Goal: Task Accomplishment & Management: Complete application form

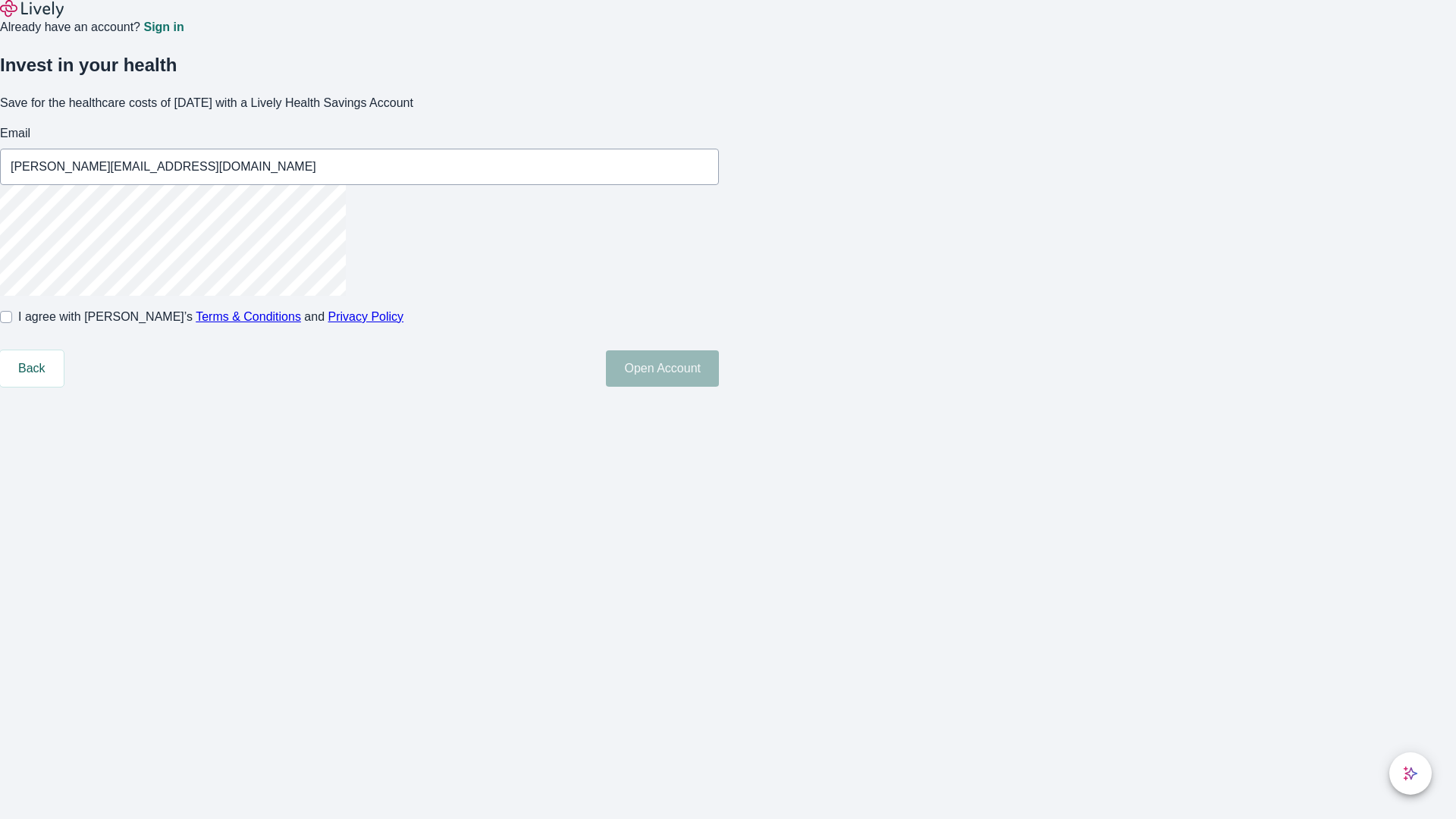
click at [12, 324] on input "I agree with Lively’s Terms & Conditions and Privacy Policy" at bounding box center [6, 317] width 12 height 12
checkbox input "true"
click at [719, 387] on button "Open Account" at bounding box center [662, 368] width 113 height 36
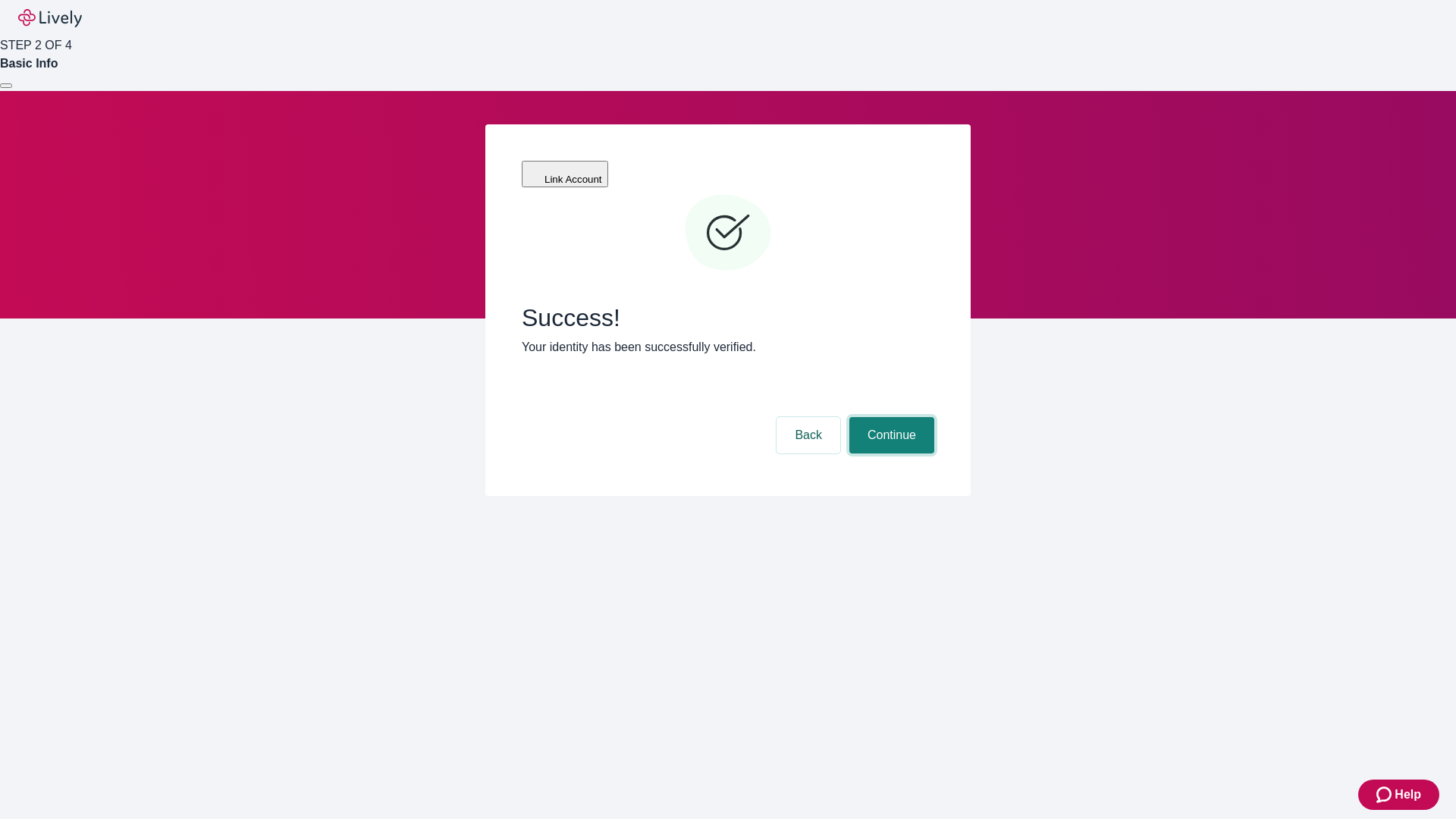
click at [890, 418] on button "Continue" at bounding box center [892, 436] width 85 height 36
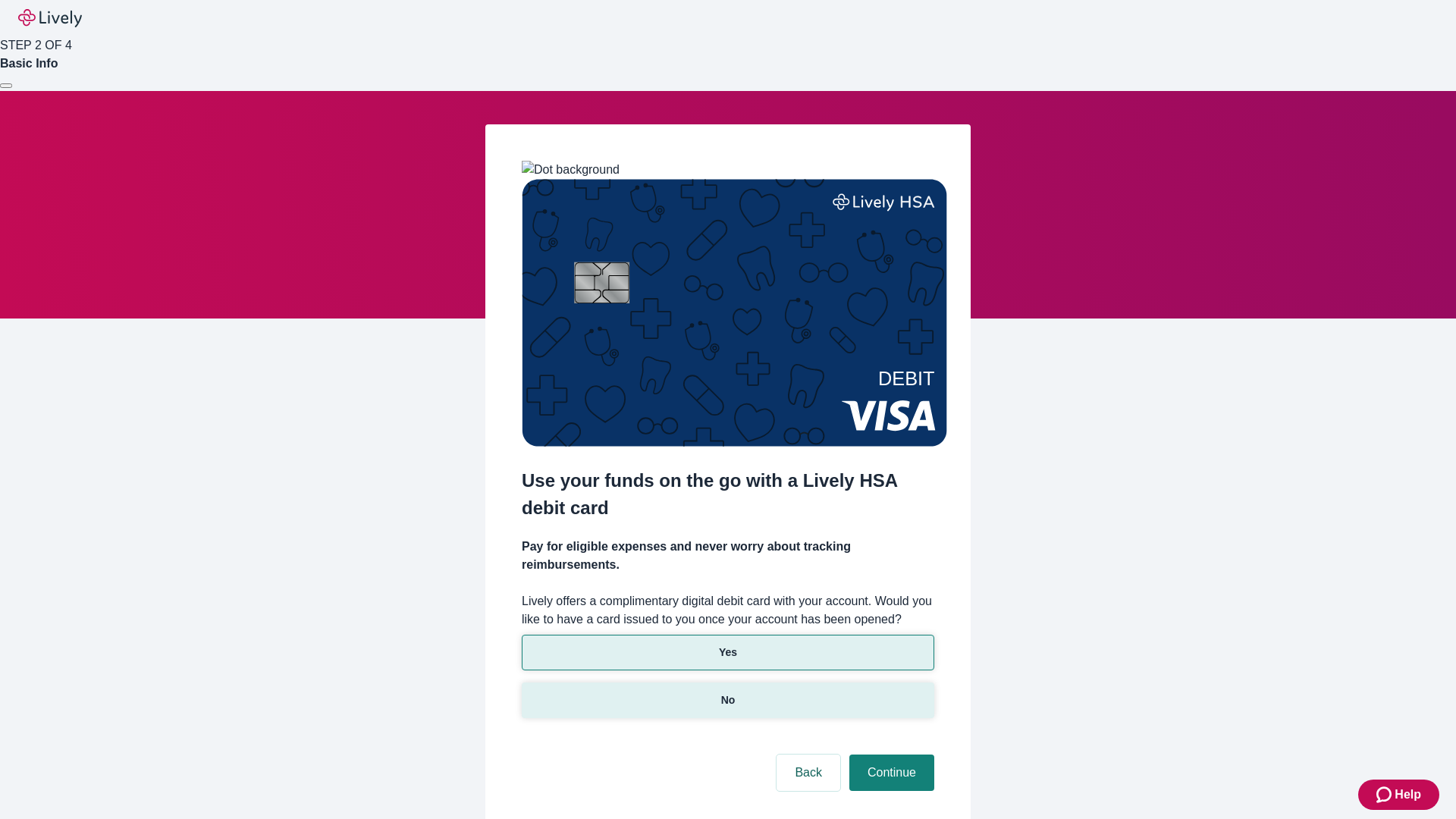
click at [728, 693] on p "No" at bounding box center [728, 700] width 14 height 16
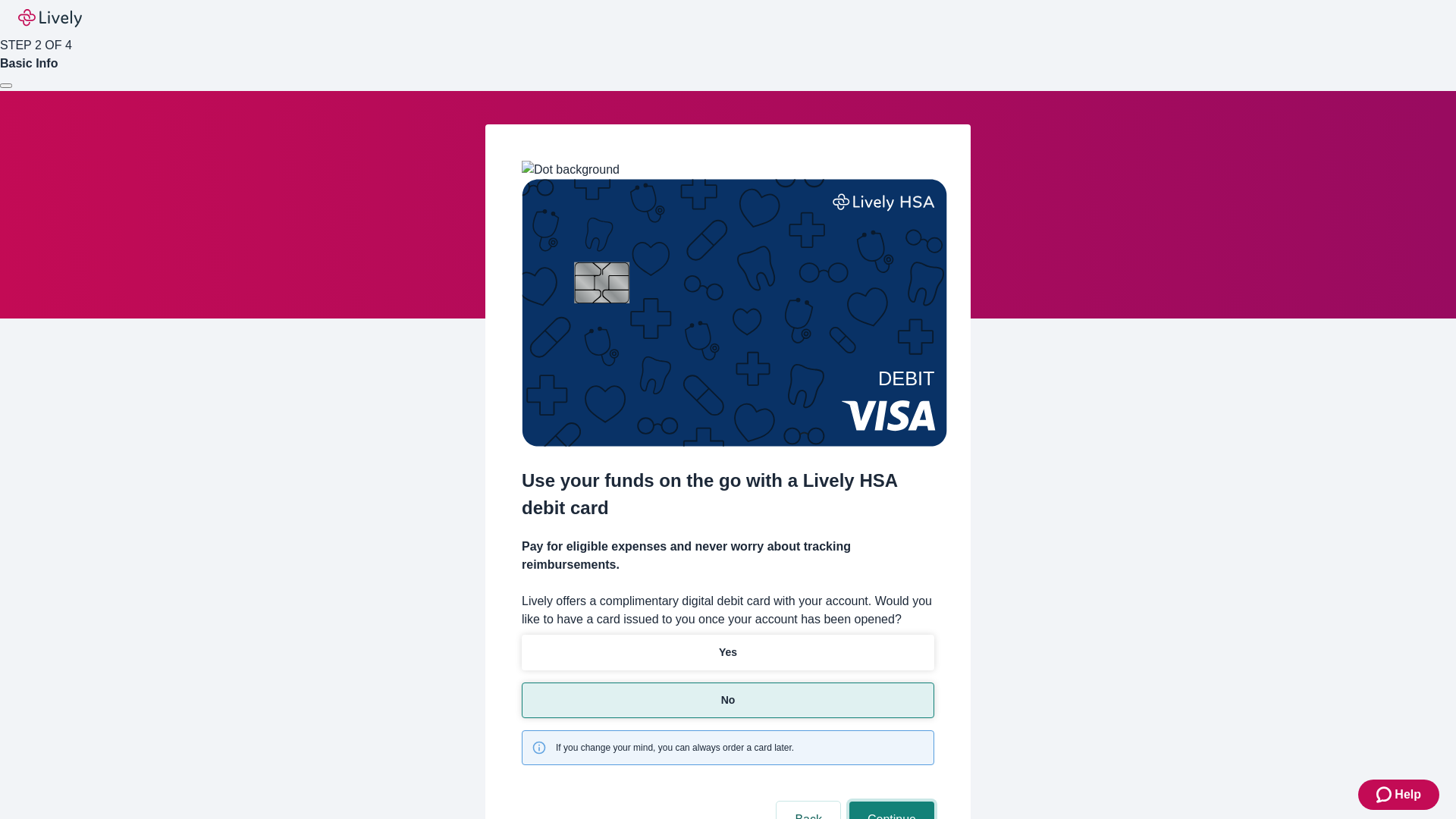
click at [890, 802] on button "Continue" at bounding box center [892, 820] width 85 height 36
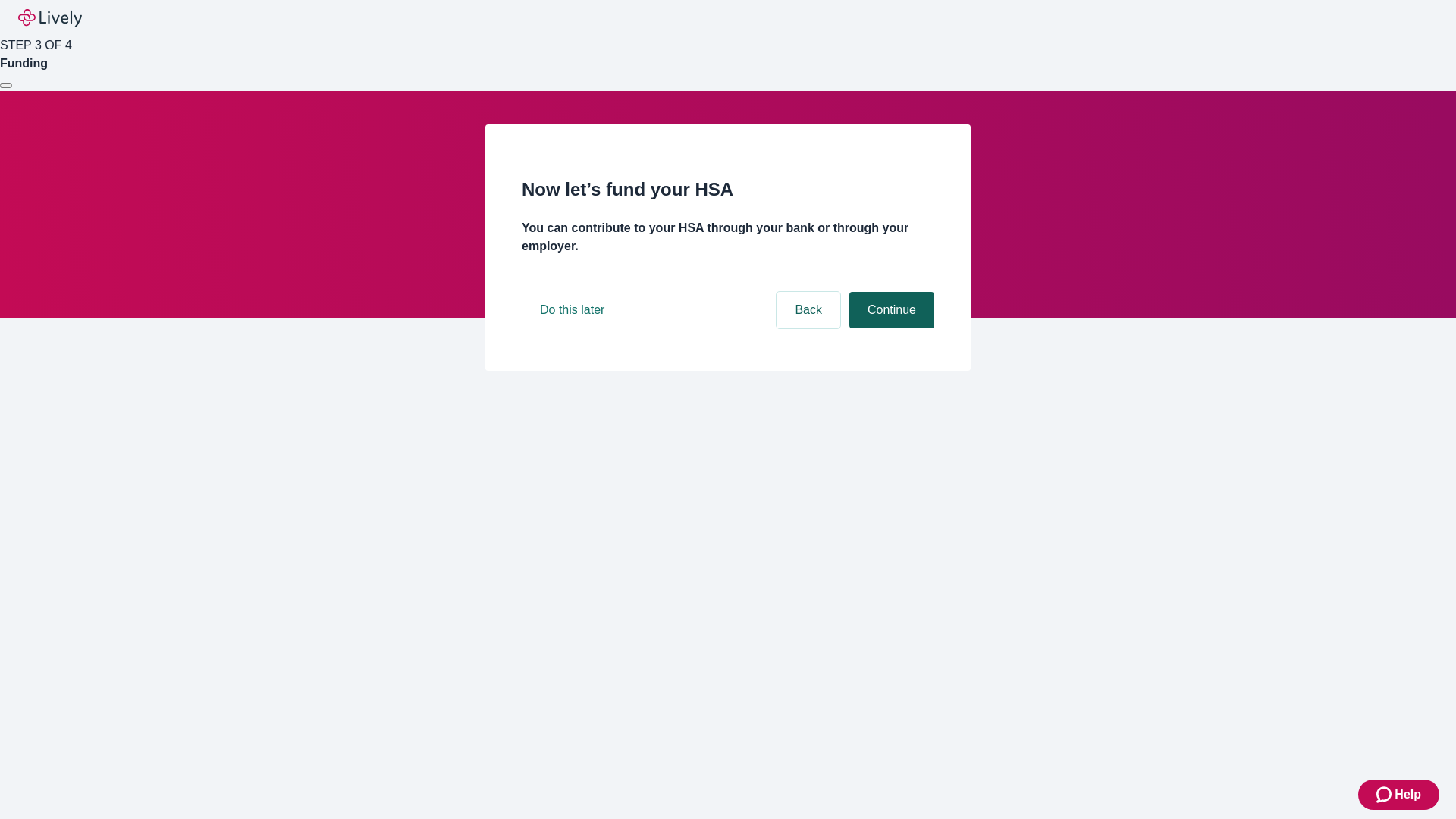
click at [890, 328] on button "Continue" at bounding box center [892, 310] width 85 height 36
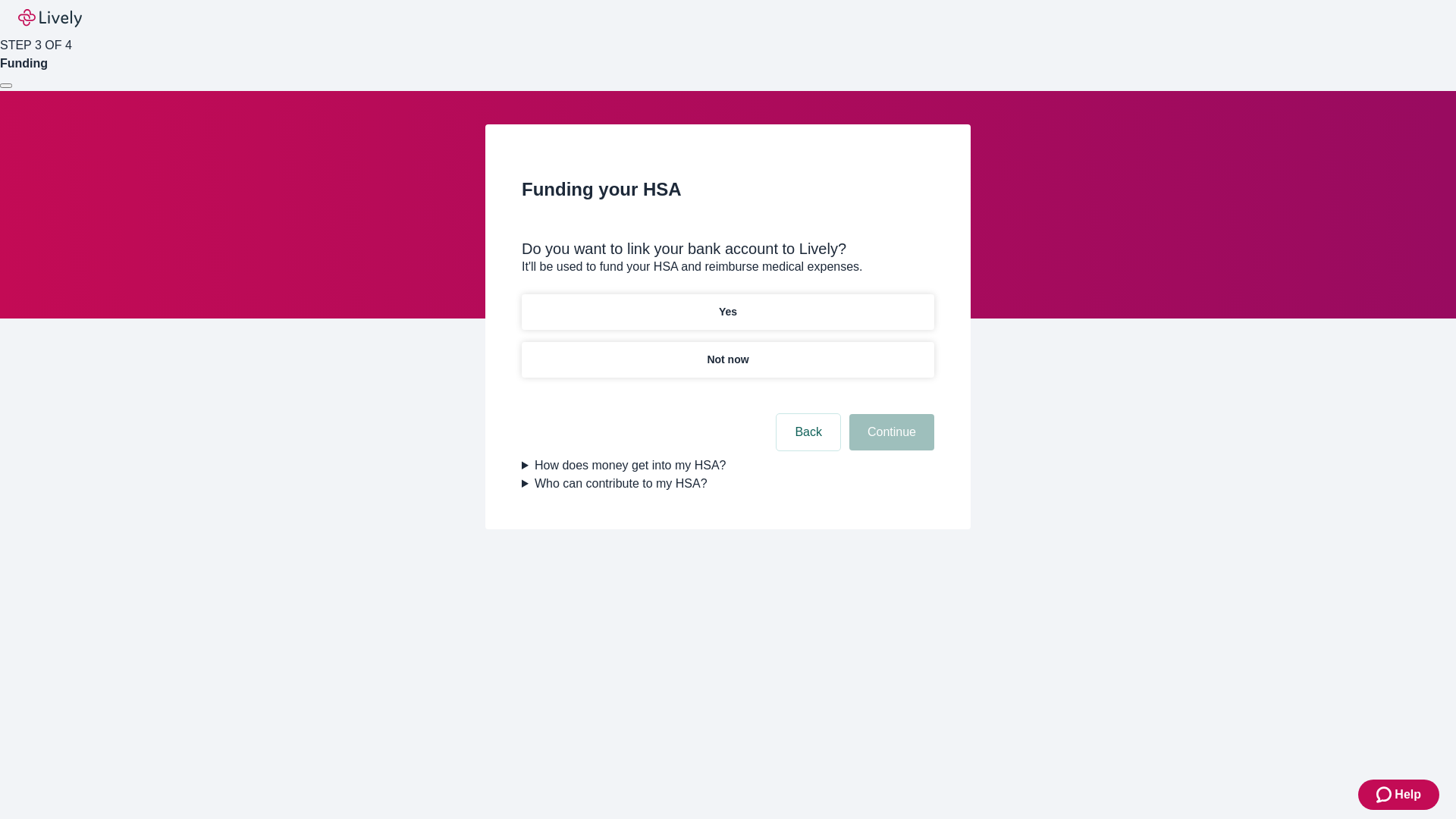
click at [728, 305] on p "Yes" at bounding box center [728, 312] width 18 height 16
click at [890, 414] on button "Continue" at bounding box center [892, 432] width 85 height 36
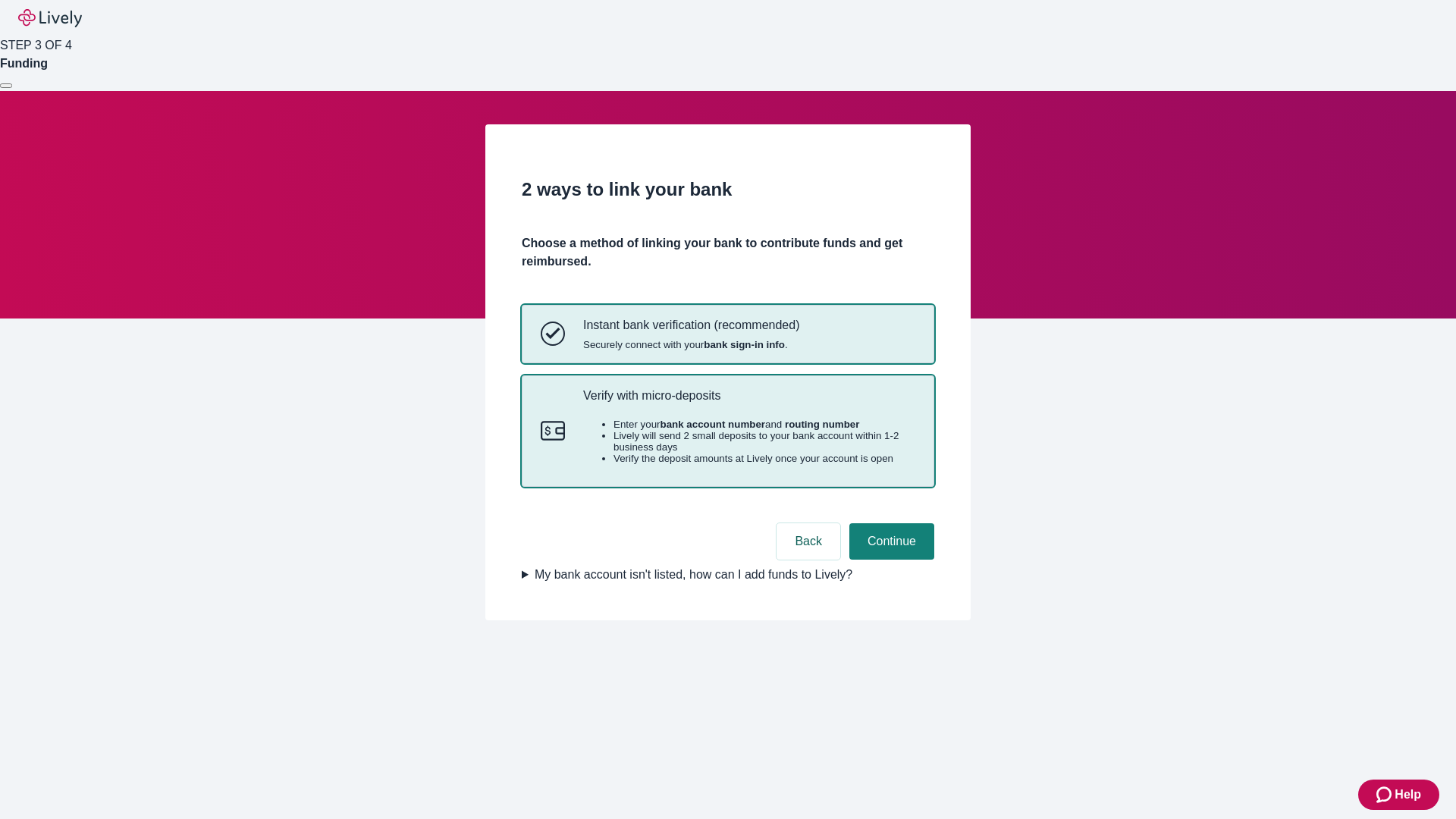
click at [748, 402] on p "Verify with micro-deposits" at bounding box center [749, 395] width 332 height 14
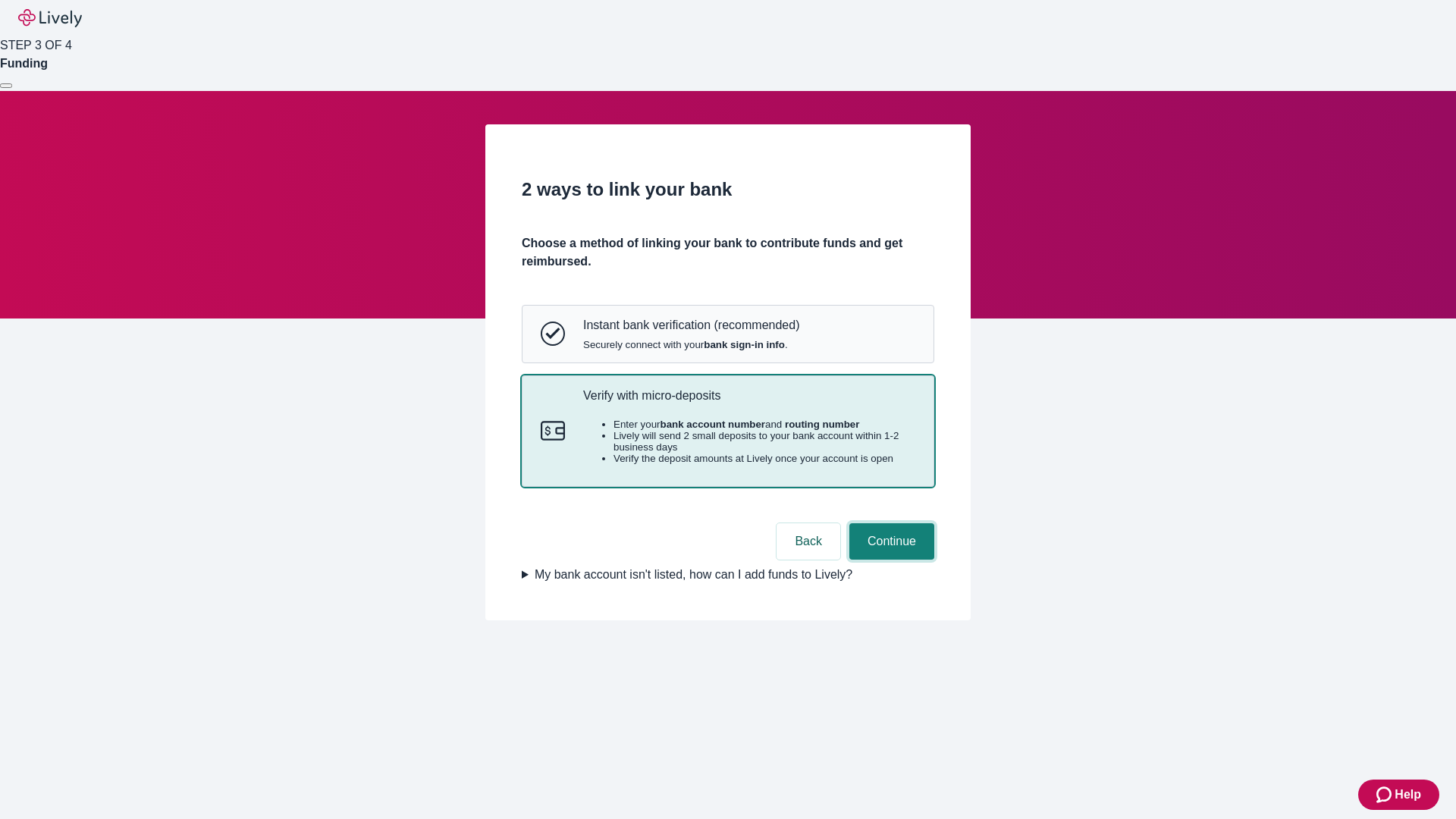
click at [890, 560] on button "Continue" at bounding box center [892, 542] width 85 height 36
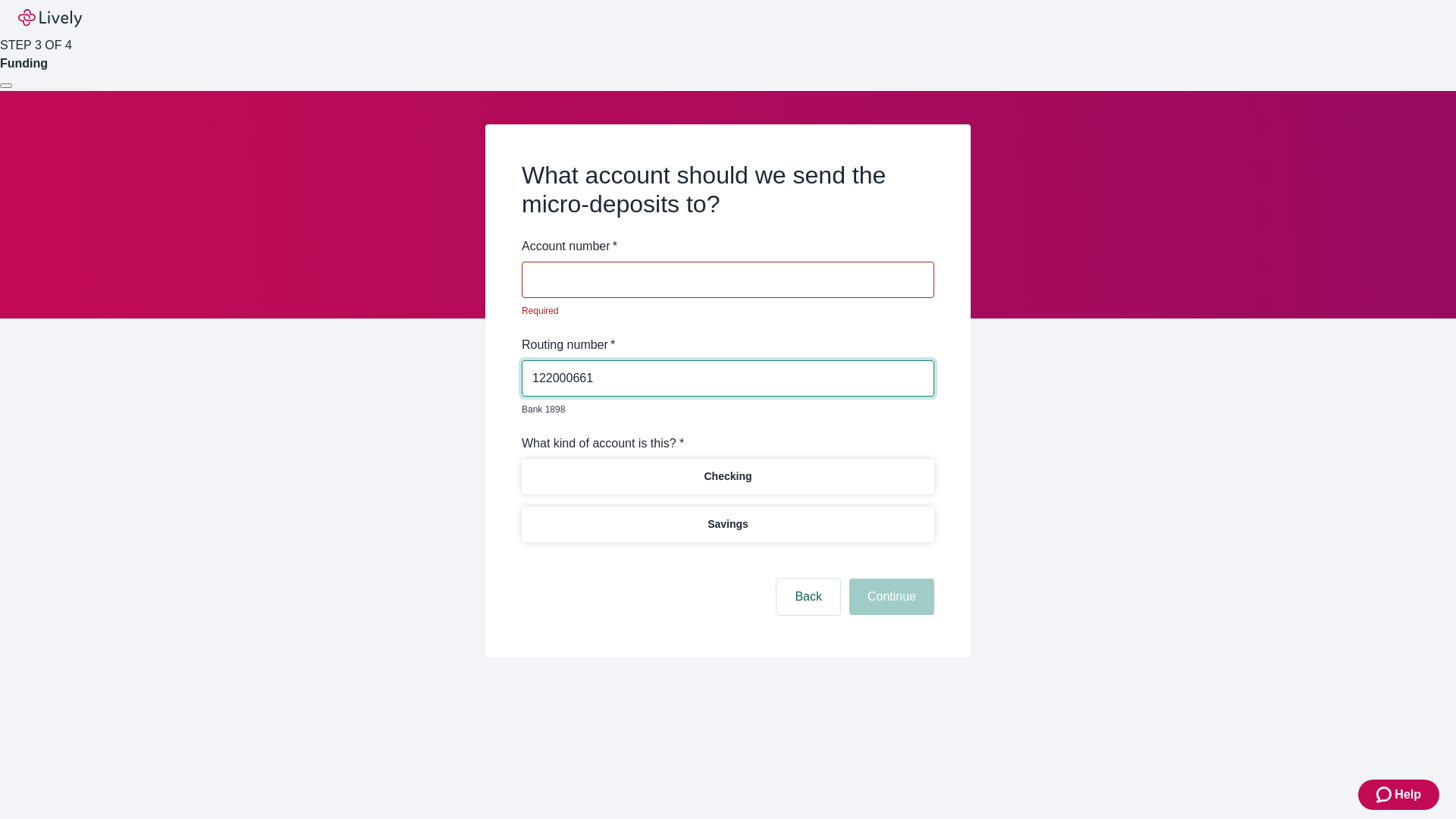
type input "122000661"
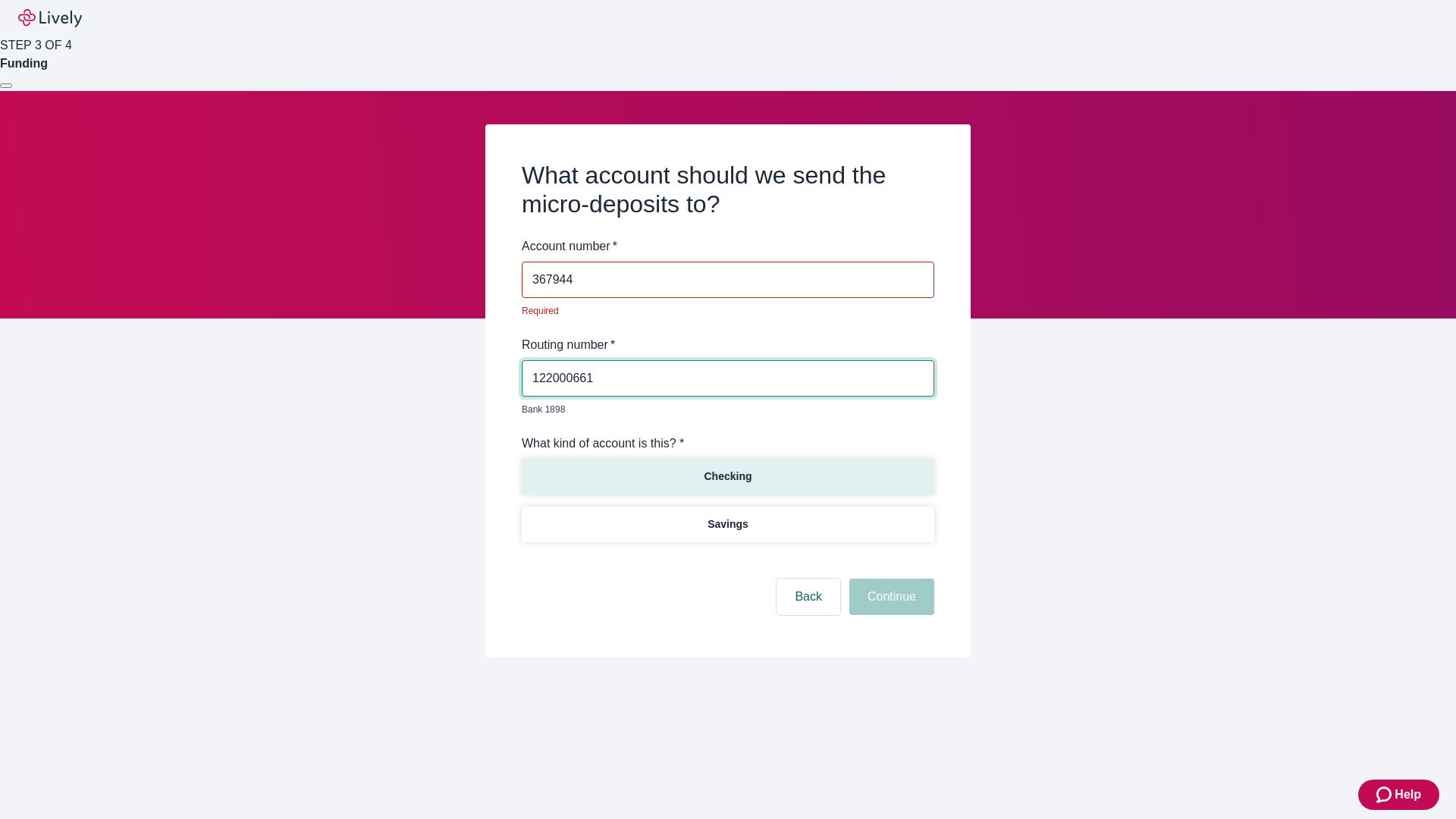
type input "367944"
click at [728, 469] on p "Checking" at bounding box center [728, 476] width 47 height 16
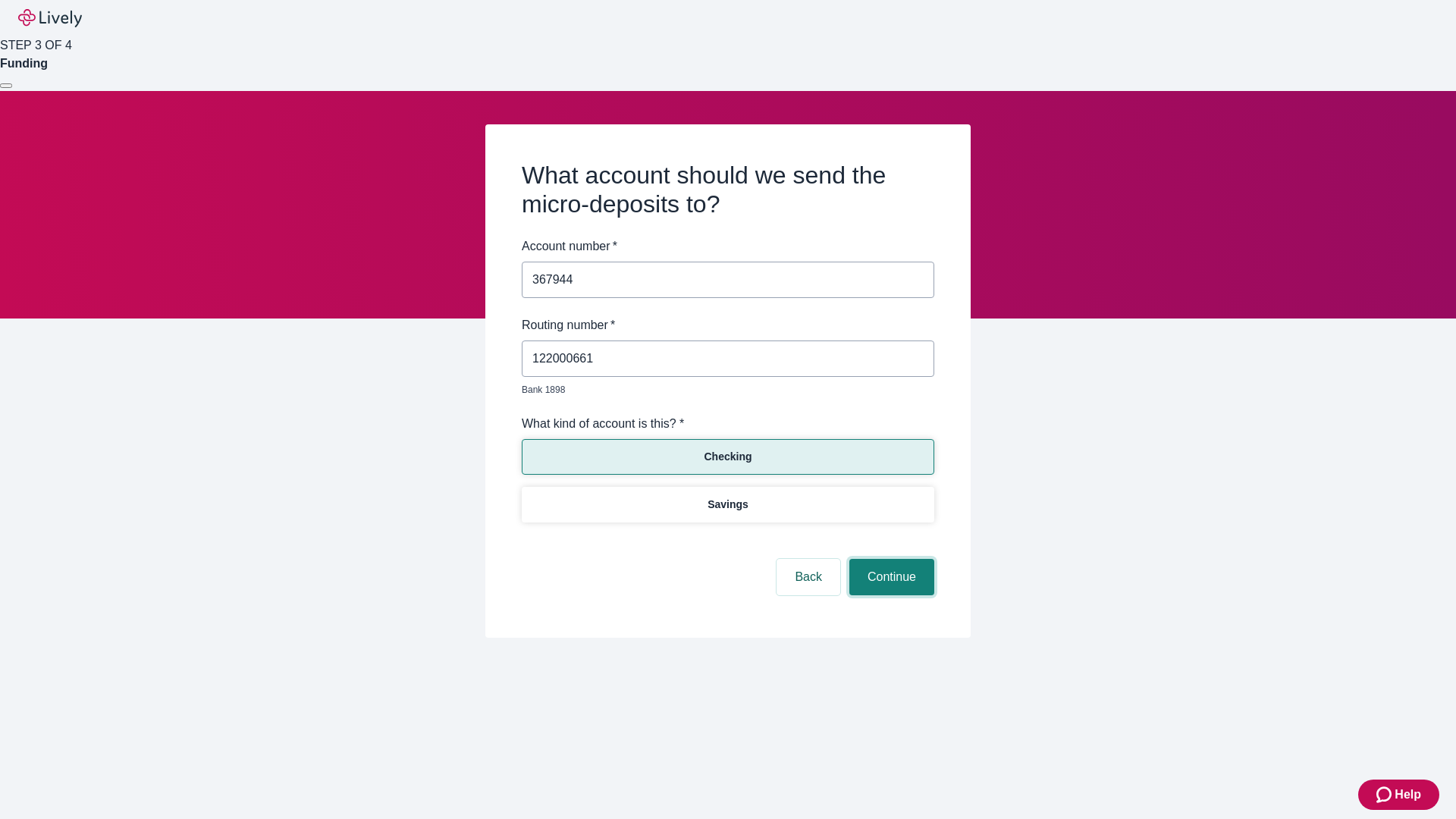
click at [890, 560] on button "Continue" at bounding box center [892, 577] width 85 height 36
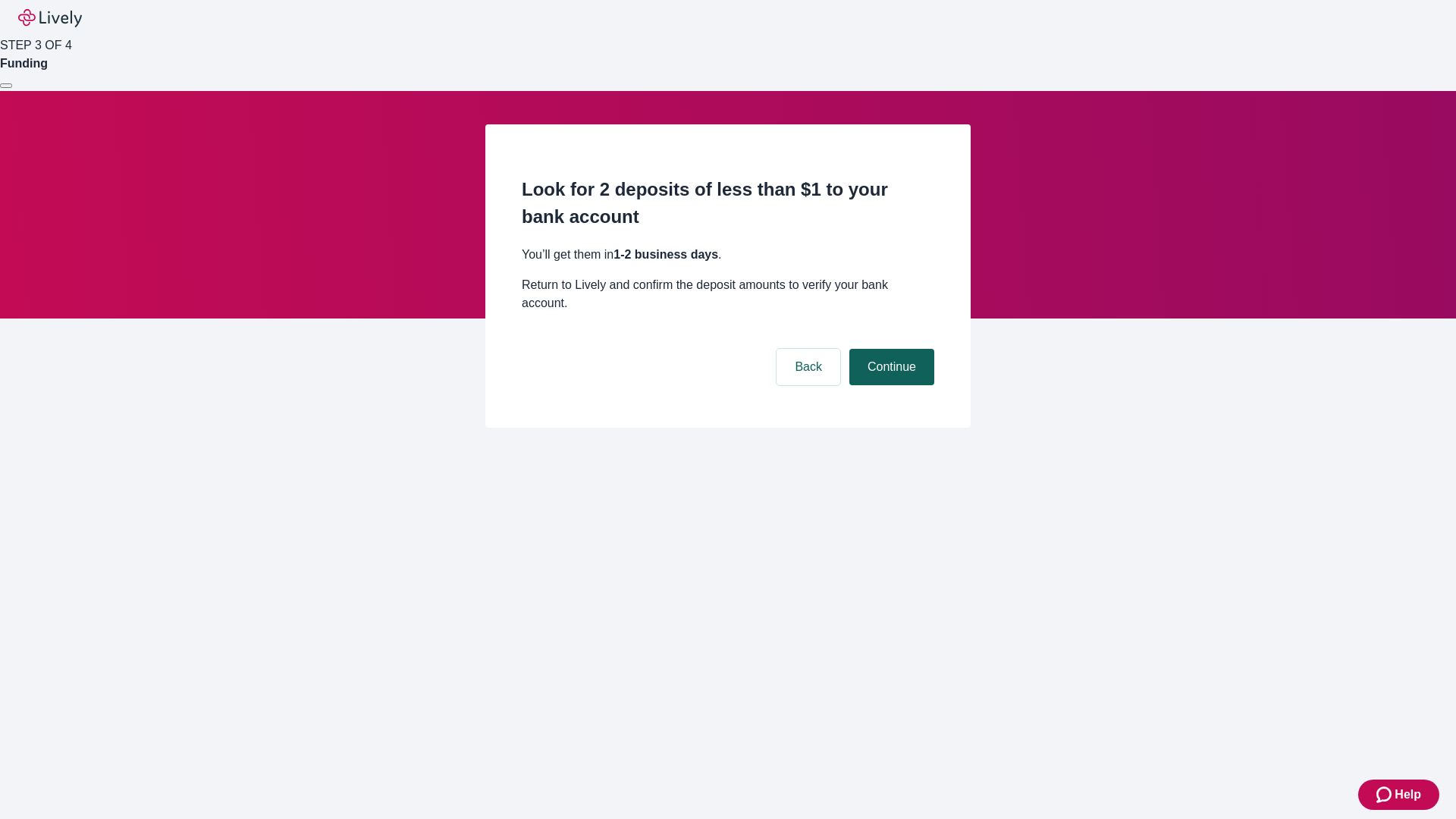
click at [890, 349] on button "Continue" at bounding box center [892, 367] width 85 height 36
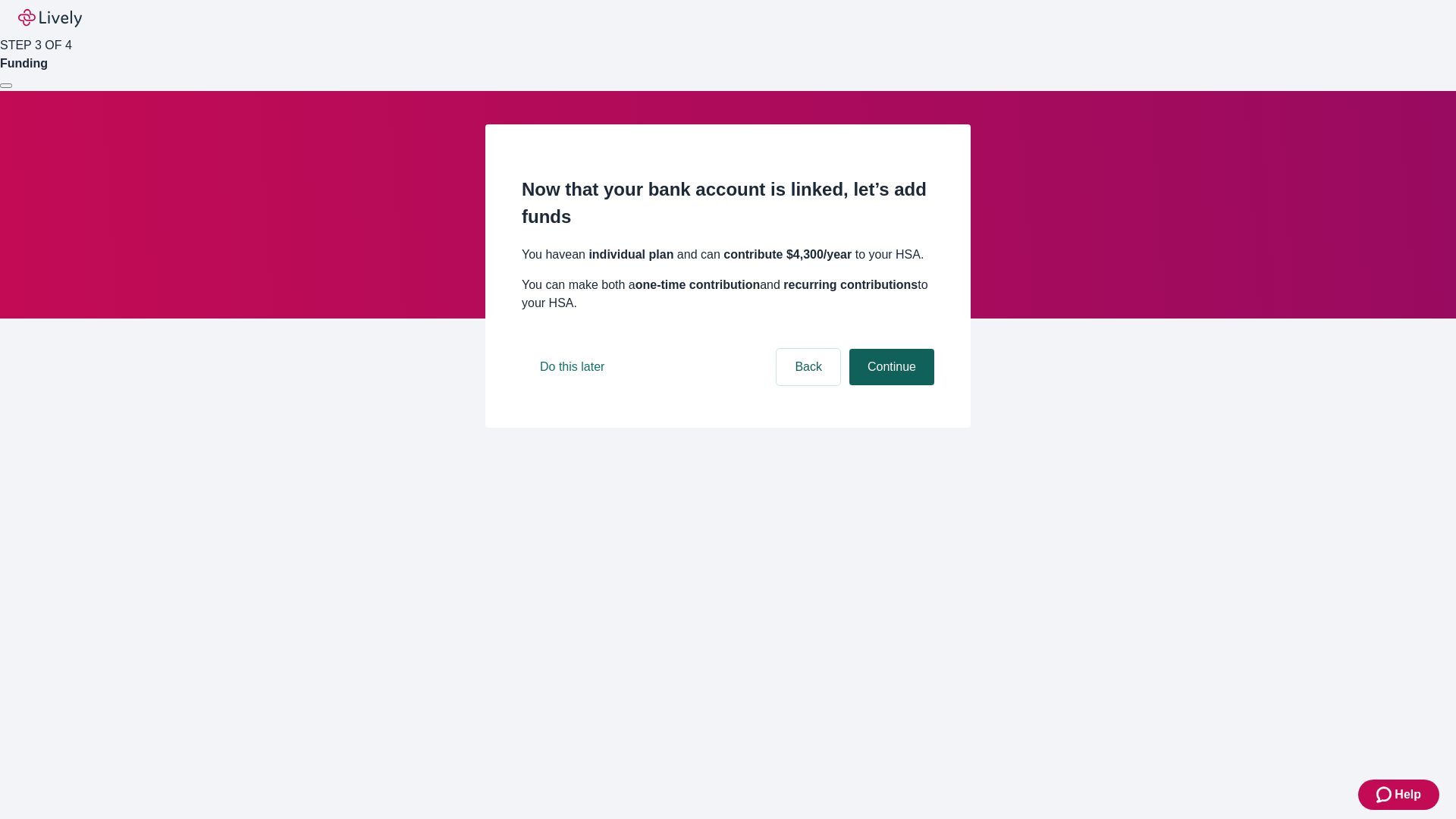
click at [890, 385] on button "Continue" at bounding box center [892, 367] width 85 height 36
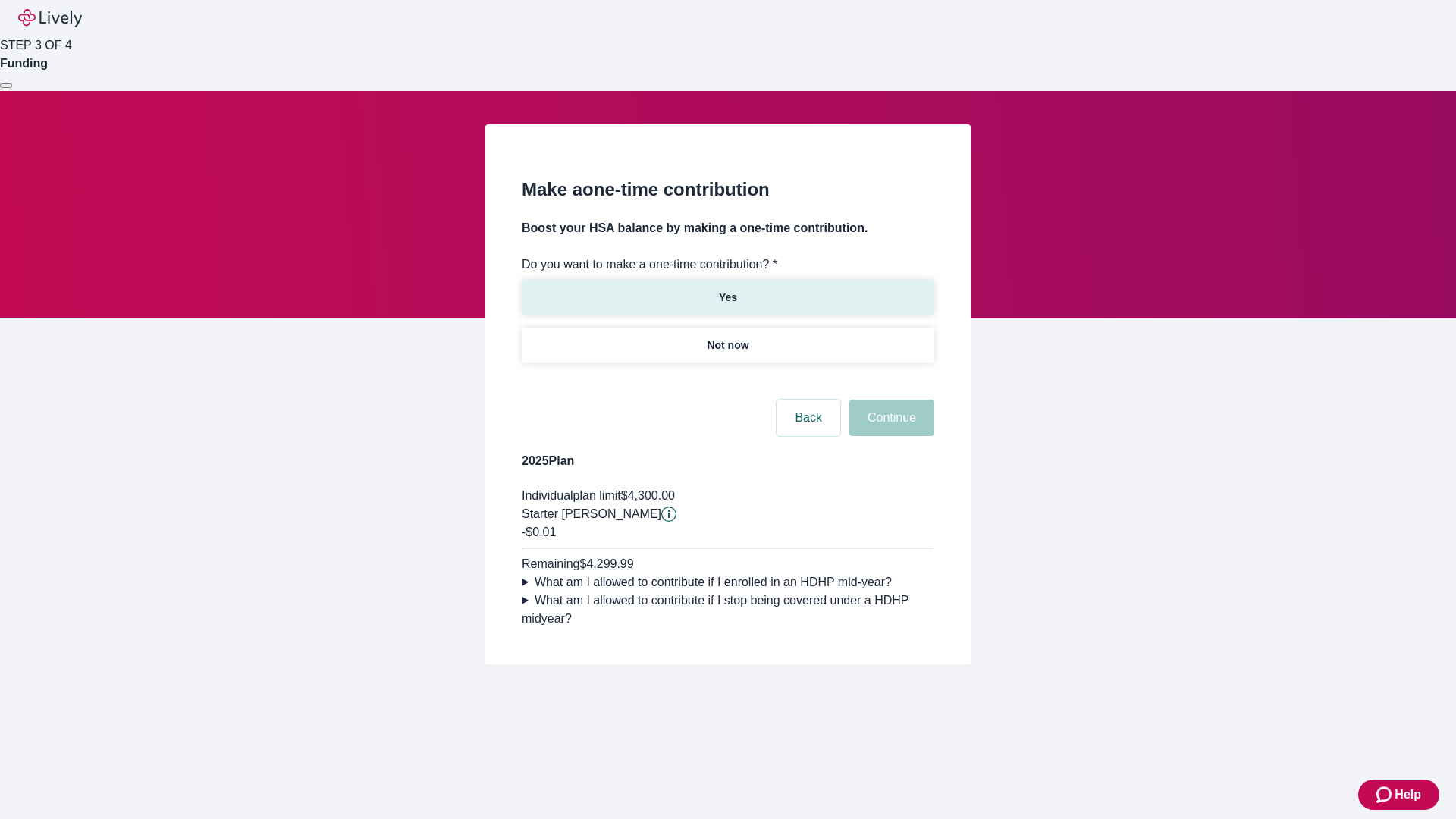
click at [728, 289] on p "Yes" at bounding box center [728, 297] width 18 height 16
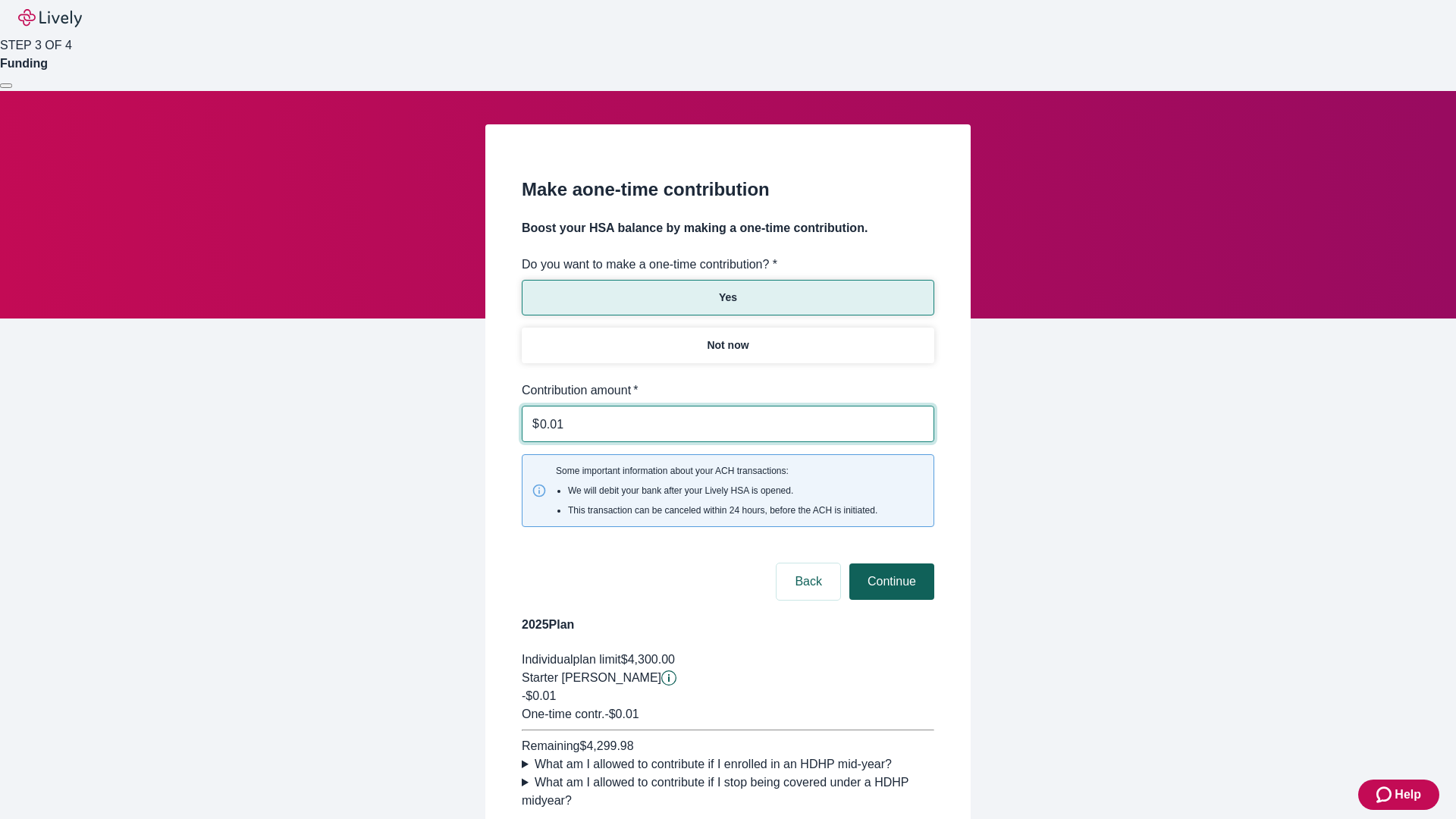
type input "0.01"
click at [890, 564] on button "Continue" at bounding box center [892, 582] width 85 height 36
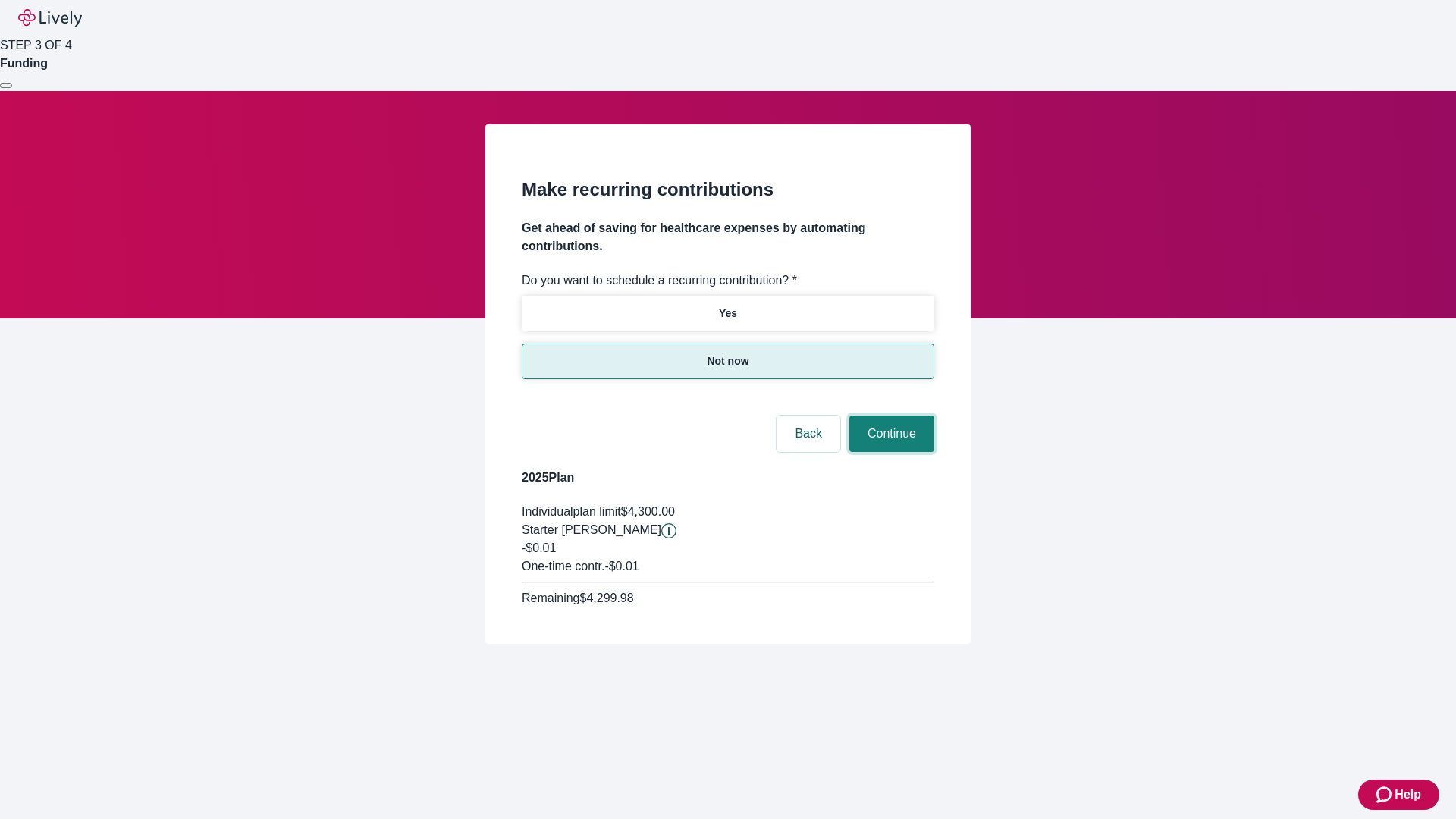
click at [890, 416] on button "Continue" at bounding box center [892, 434] width 85 height 36
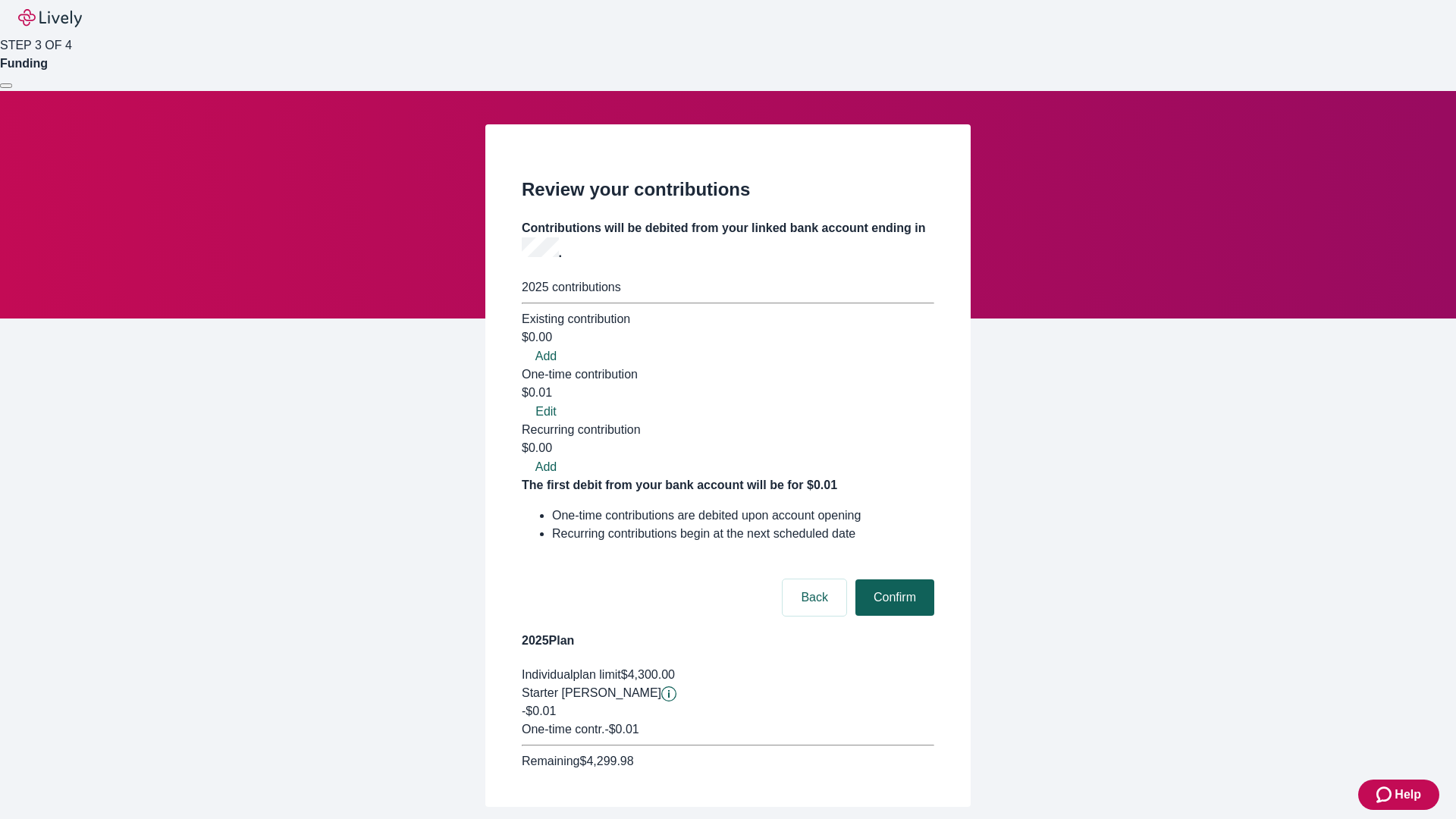
click at [893, 580] on button "Confirm" at bounding box center [894, 598] width 79 height 36
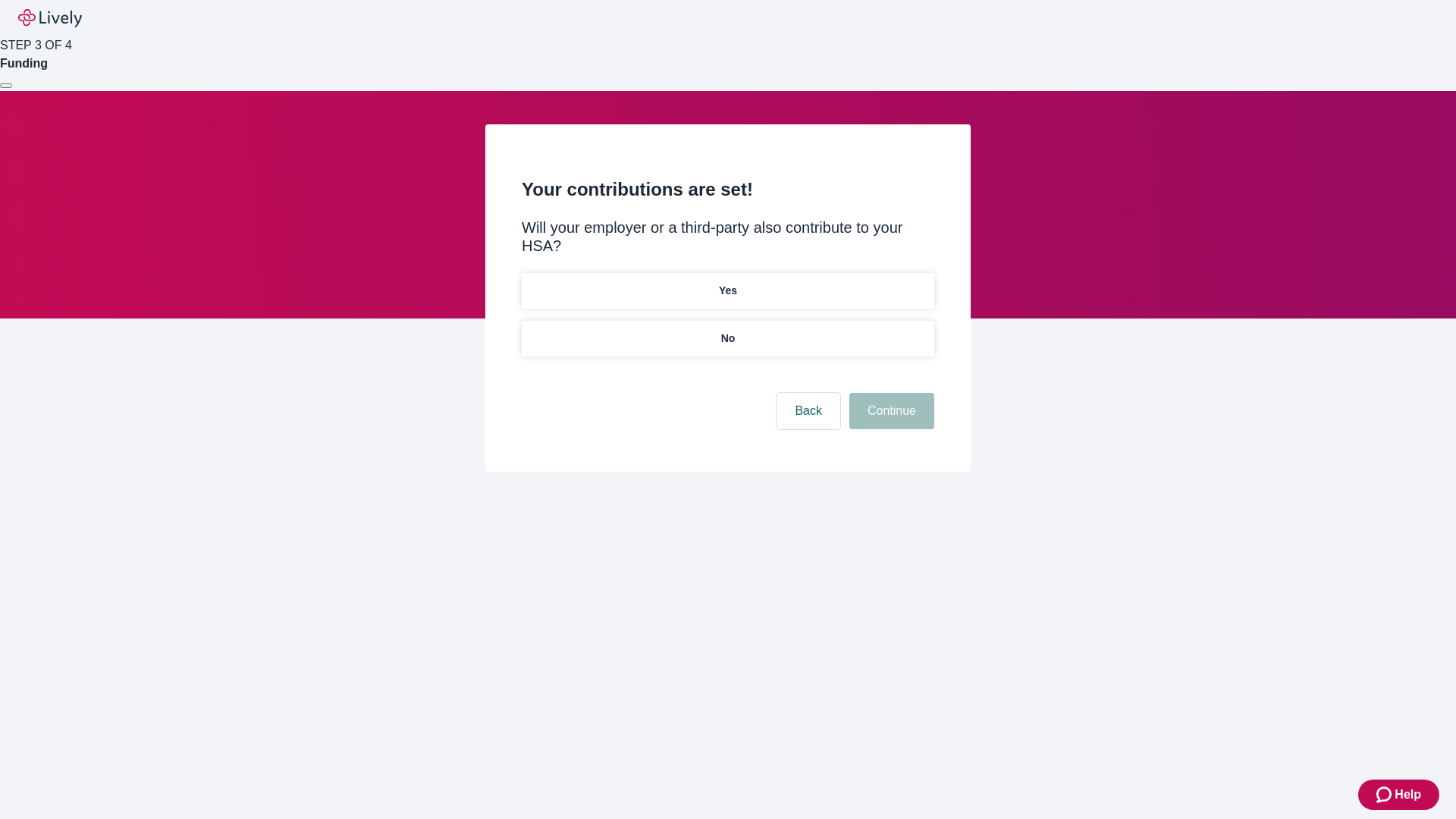
click at [728, 331] on p "No" at bounding box center [728, 339] width 14 height 16
click at [890, 393] on button "Continue" at bounding box center [892, 411] width 85 height 36
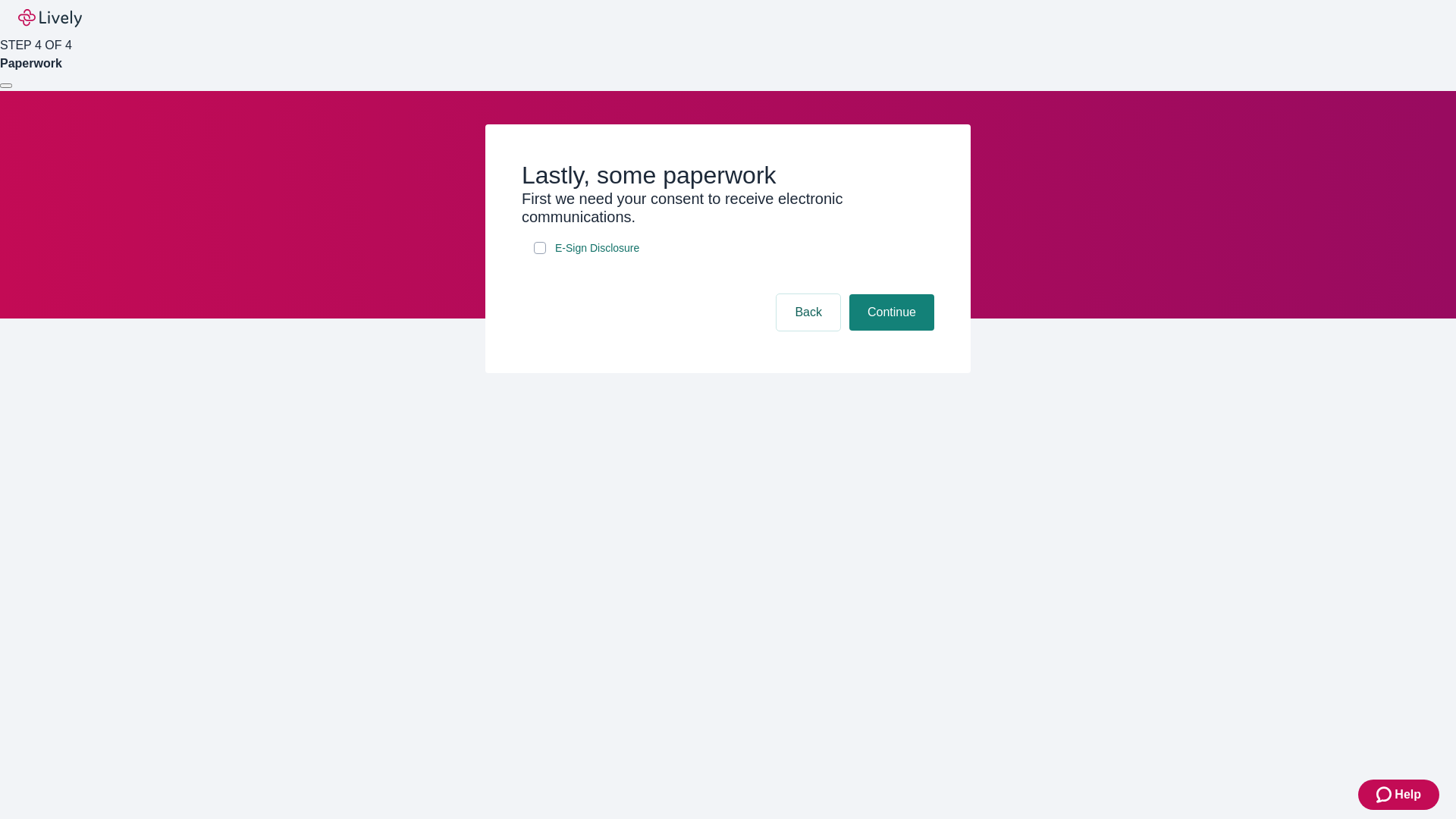
click at [540, 254] on input "E-Sign Disclosure" at bounding box center [540, 248] width 12 height 12
checkbox input "true"
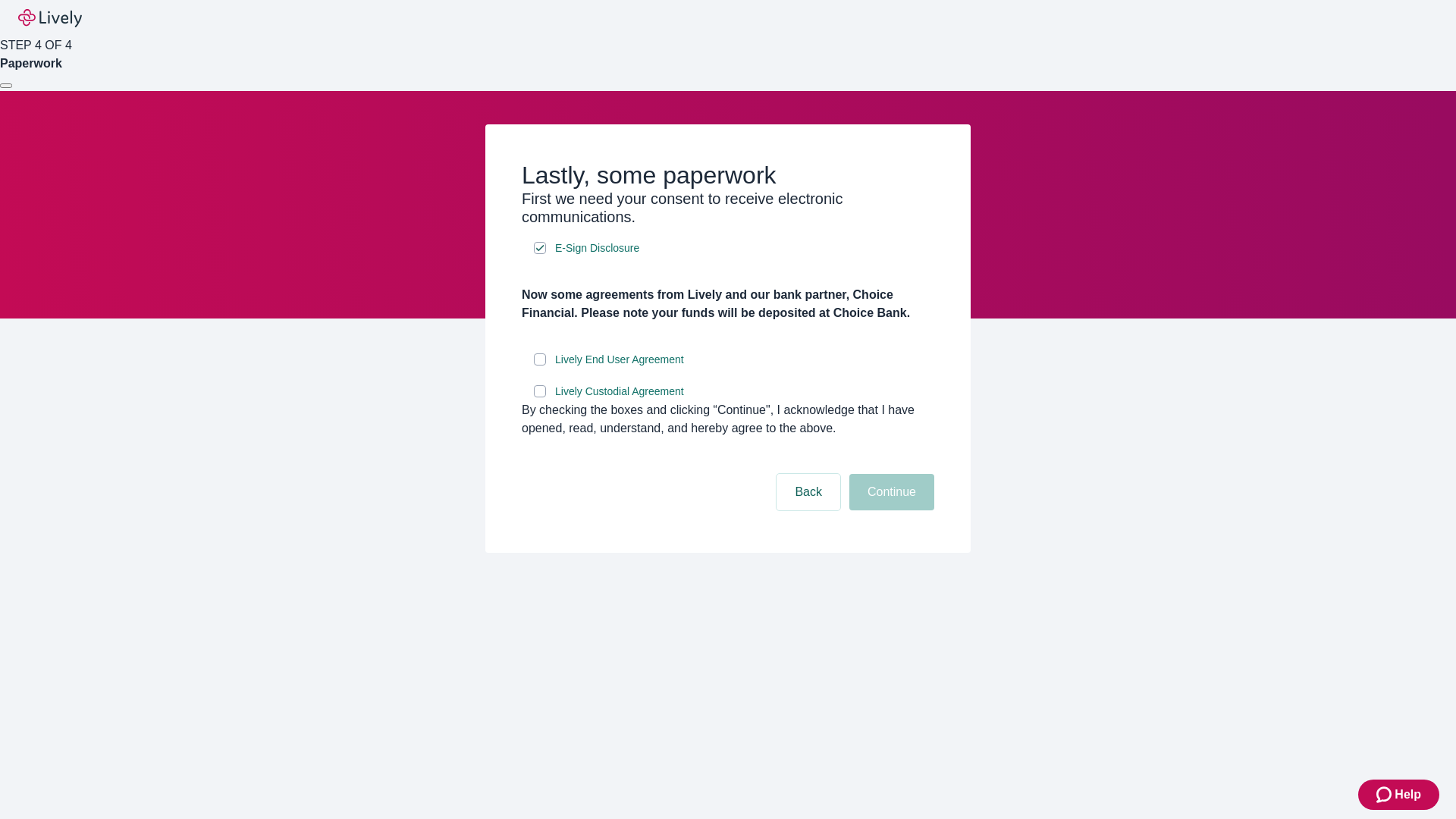
click at [540, 365] on input "Lively End User Agreement" at bounding box center [540, 360] width 12 height 12
checkbox input "true"
click at [540, 398] on input "Lively Custodial Agreement" at bounding box center [540, 391] width 12 height 12
checkbox input "true"
click at [890, 511] on button "Continue" at bounding box center [892, 493] width 85 height 36
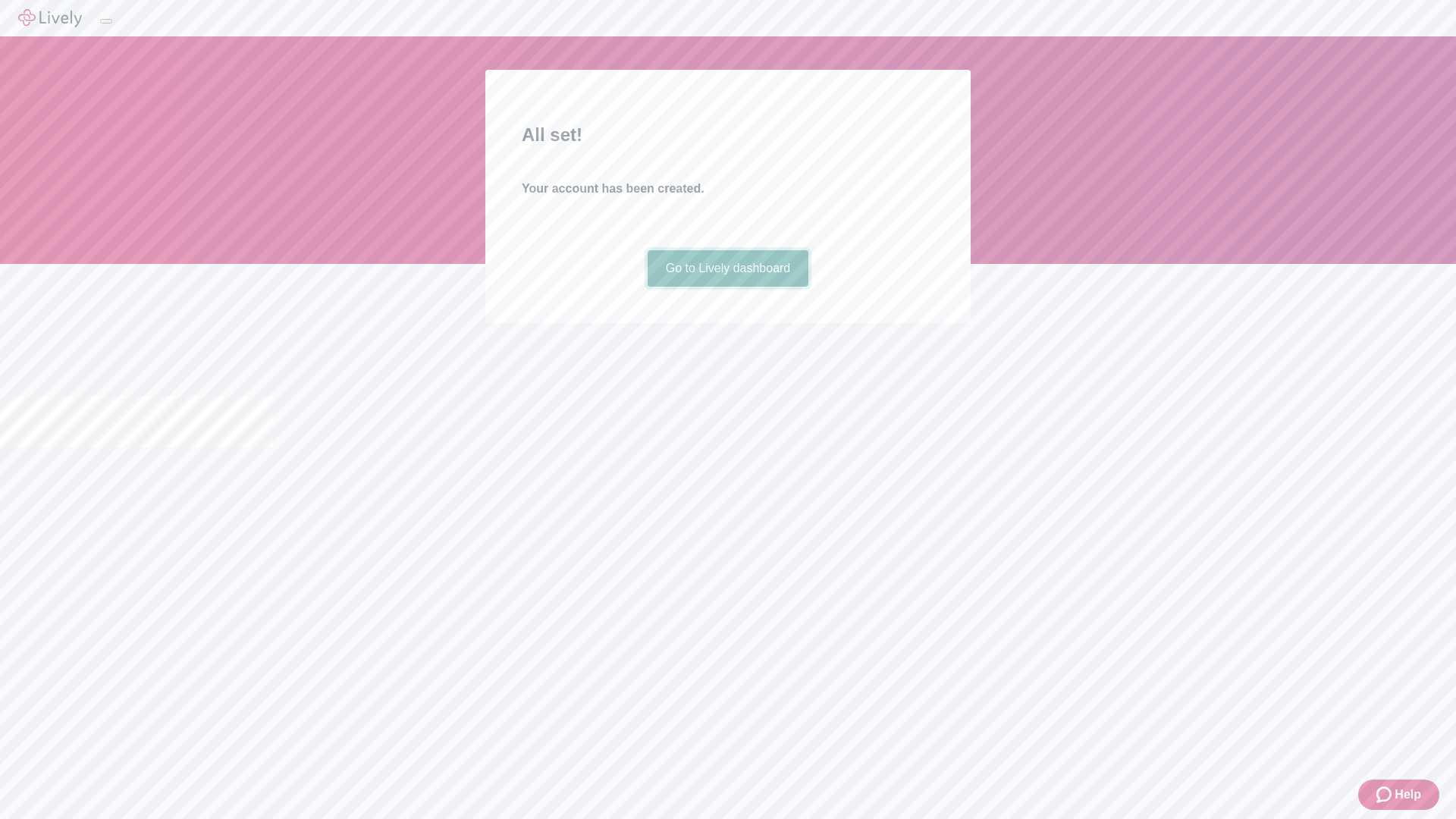
click at [728, 287] on link "Go to Lively dashboard" at bounding box center [728, 269] width 161 height 36
